Goal: Navigation & Orientation: Find specific page/section

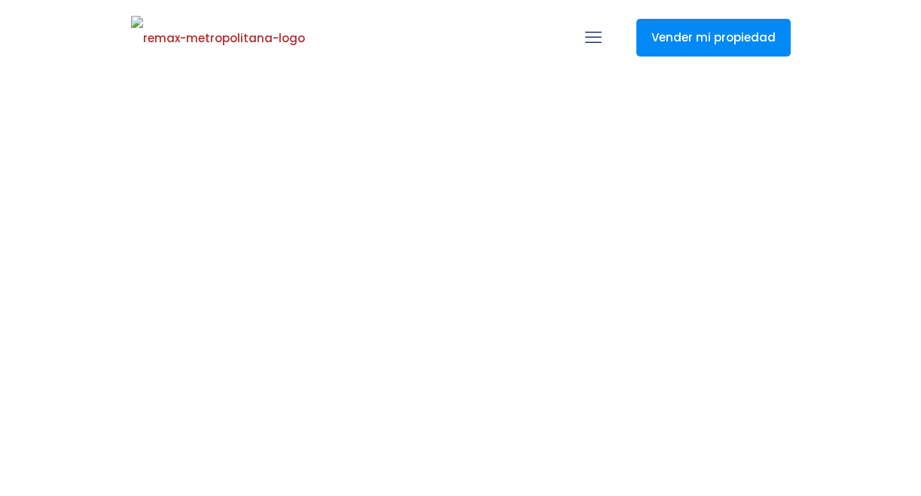
select select
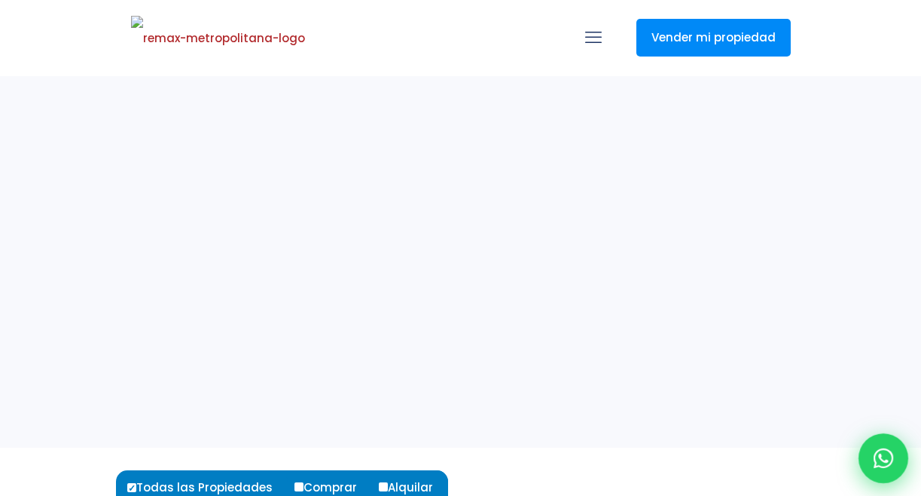
click at [877, 446] on div at bounding box center [884, 458] width 50 height 50
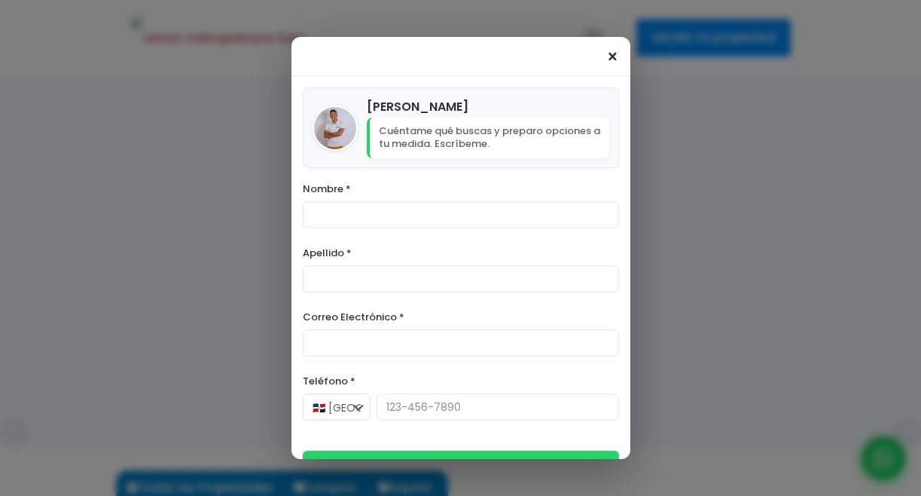
click at [610, 56] on span "×" at bounding box center [612, 57] width 13 height 18
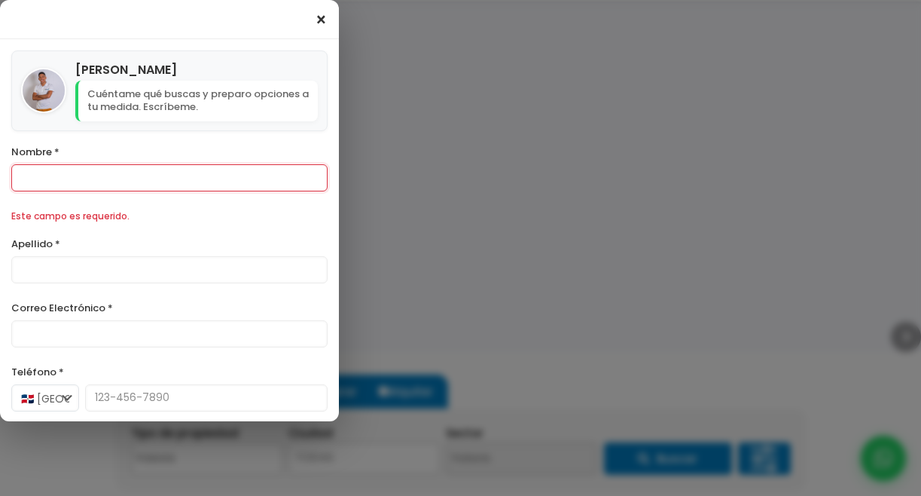
scroll to position [126, 0]
